Goal: Task Accomplishment & Management: Manage account settings

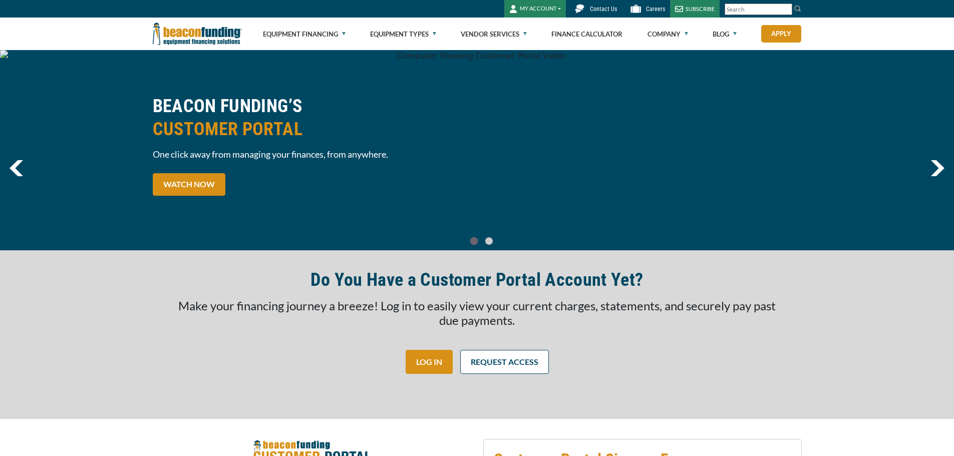
click at [824, 165] on div "BEACON FUNDING’S CUSTOMER PORTAL One click away from managing your finances, fr…" at bounding box center [477, 150] width 954 height 200
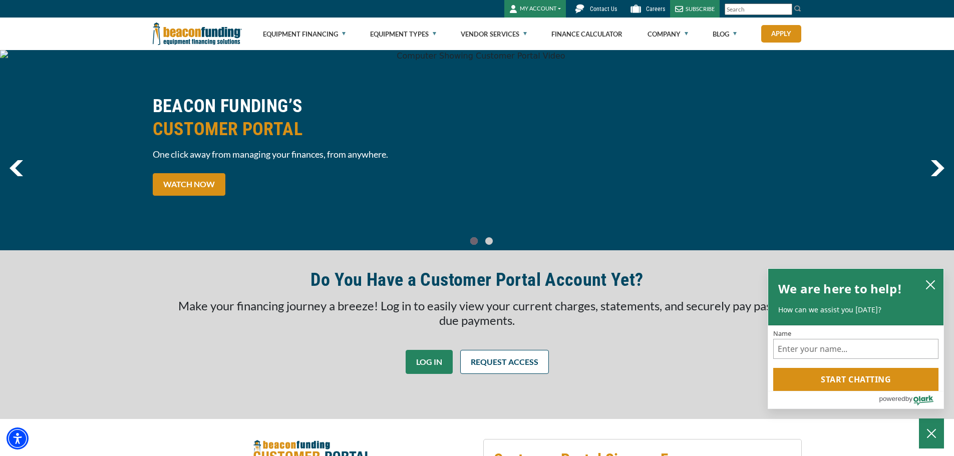
click at [432, 361] on link "LOG IN" at bounding box center [429, 362] width 47 height 24
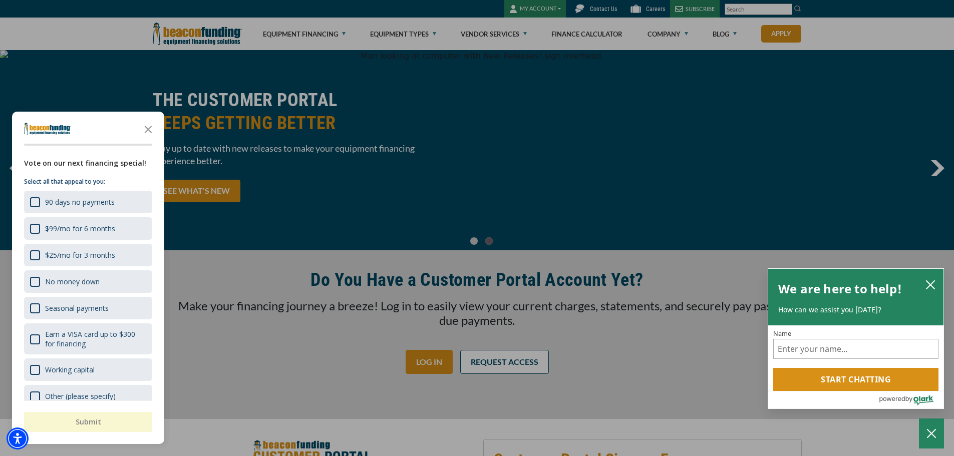
click at [283, 273] on div "button" at bounding box center [477, 228] width 954 height 456
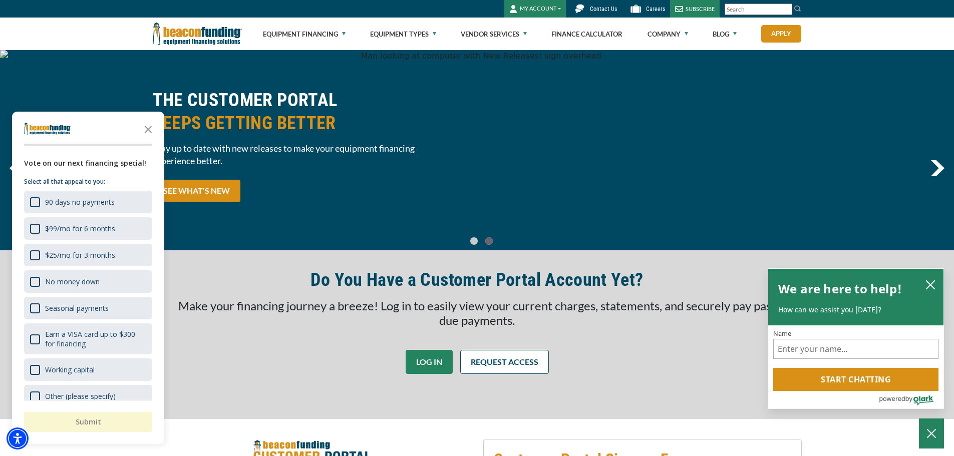
click at [437, 363] on link "LOG IN" at bounding box center [429, 362] width 47 height 24
